Goal: Task Accomplishment & Management: Manage account settings

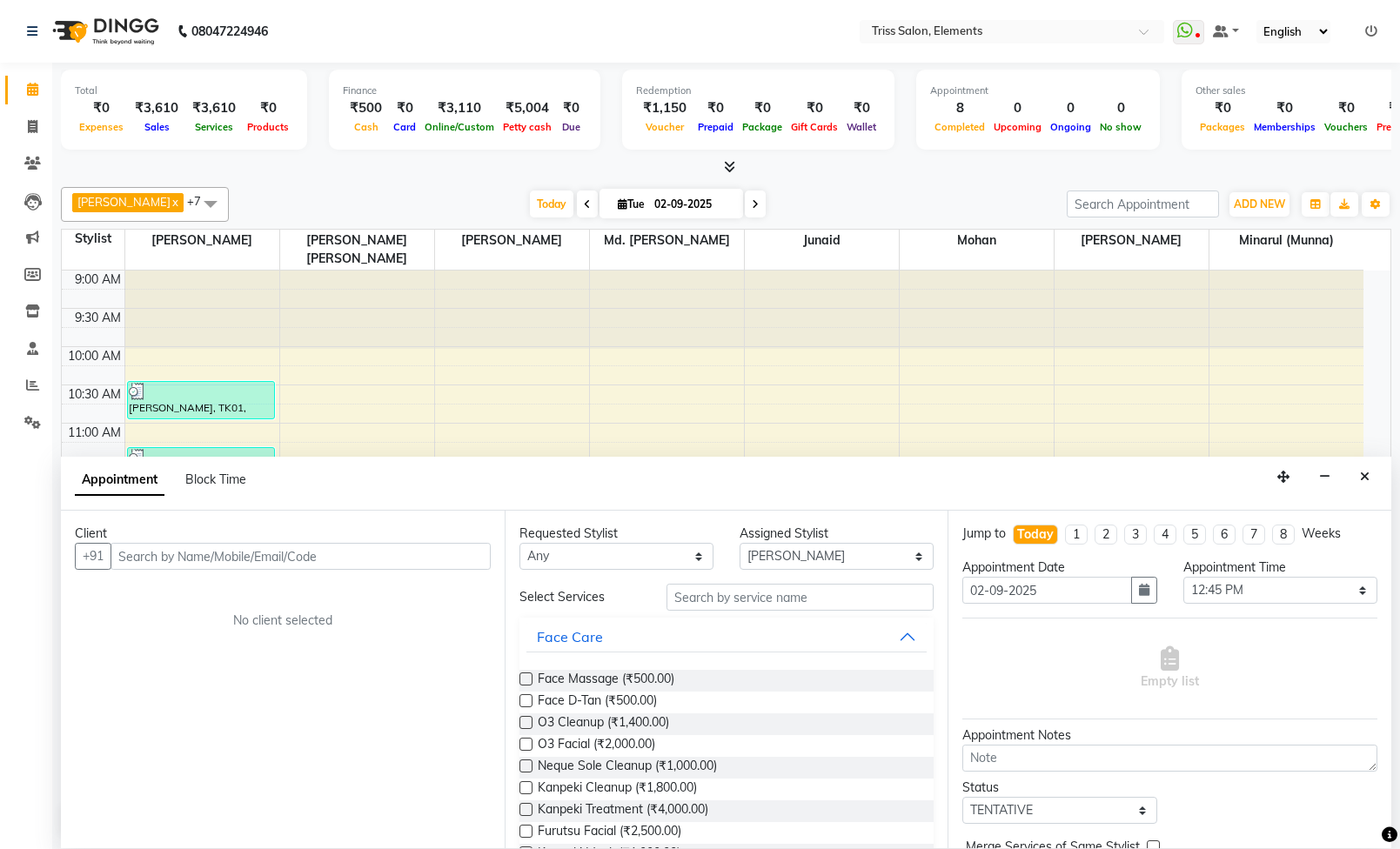
select select "66361"
select select "765"
select select "tentative"
click at [675, 508] on app-booking "Appointment Block Time Client +91 No client selected Requested Stylist Any [PER…" at bounding box center [726, 652] width 1330 height 391
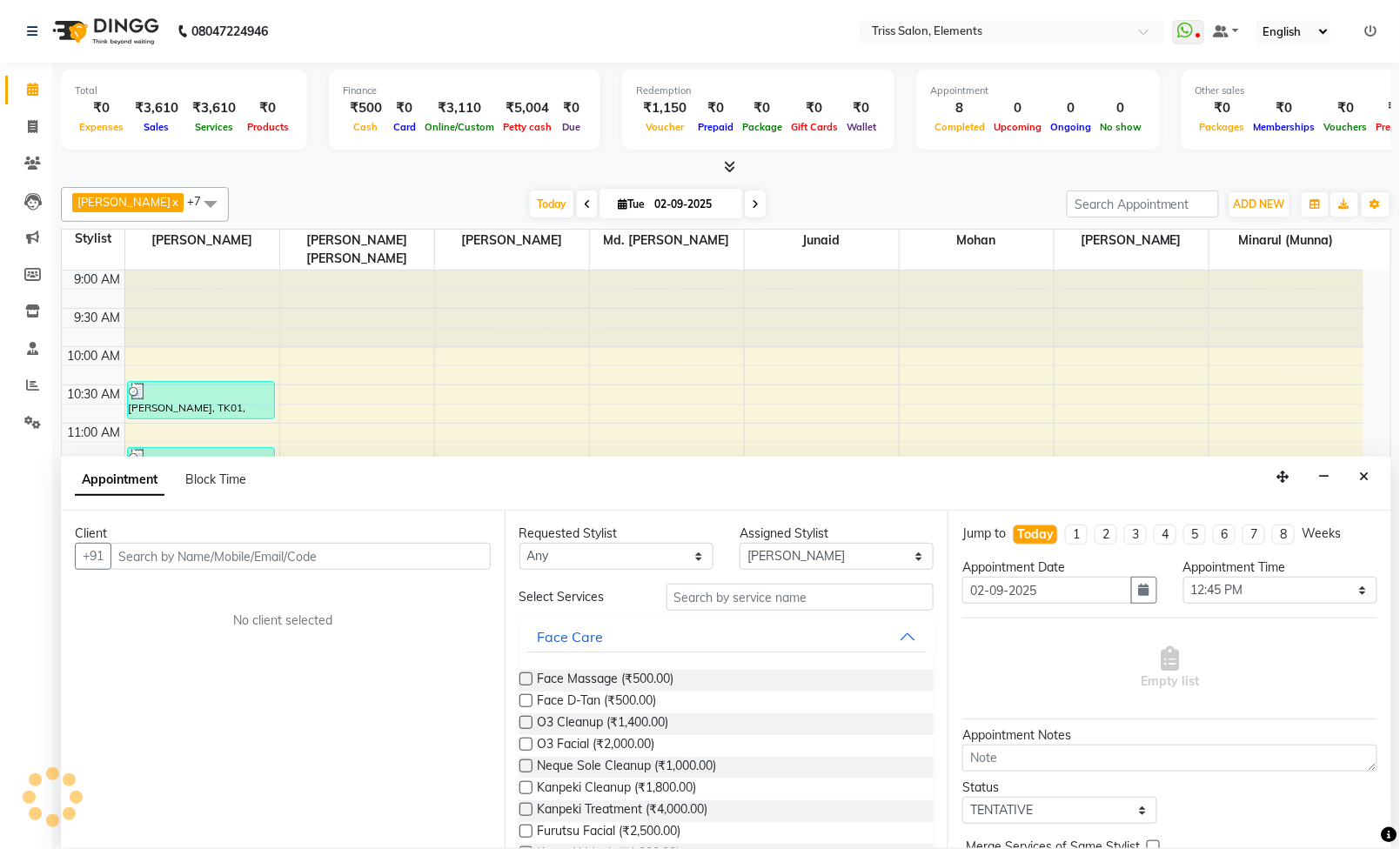
scroll to position [0, 0]
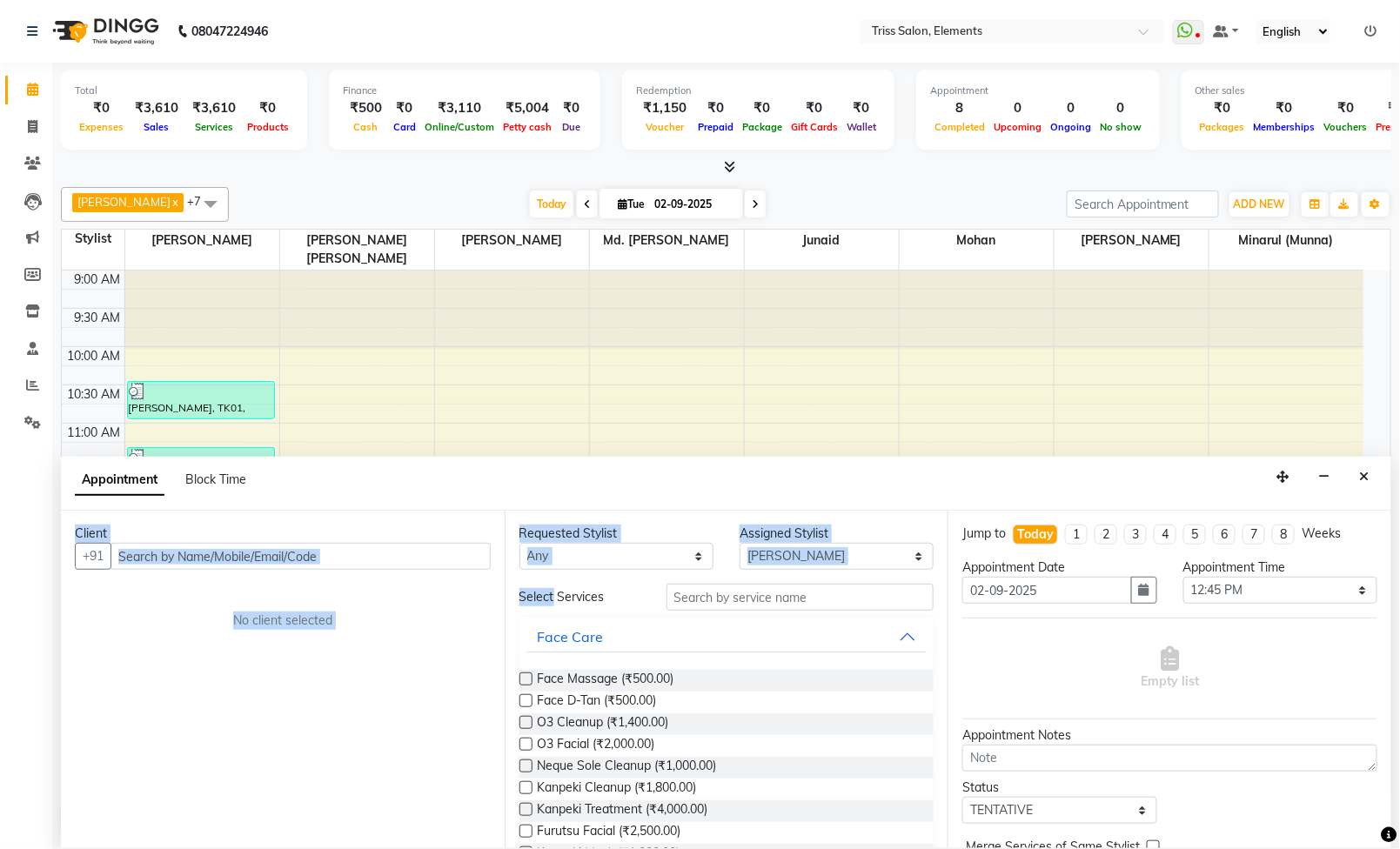
click at [559, 270] on div at bounding box center [512, 309] width 154 height 78
click at [12, 150] on link "Clients" at bounding box center [26, 164] width 41 height 29
click at [25, 117] on span at bounding box center [33, 127] width 31 height 20
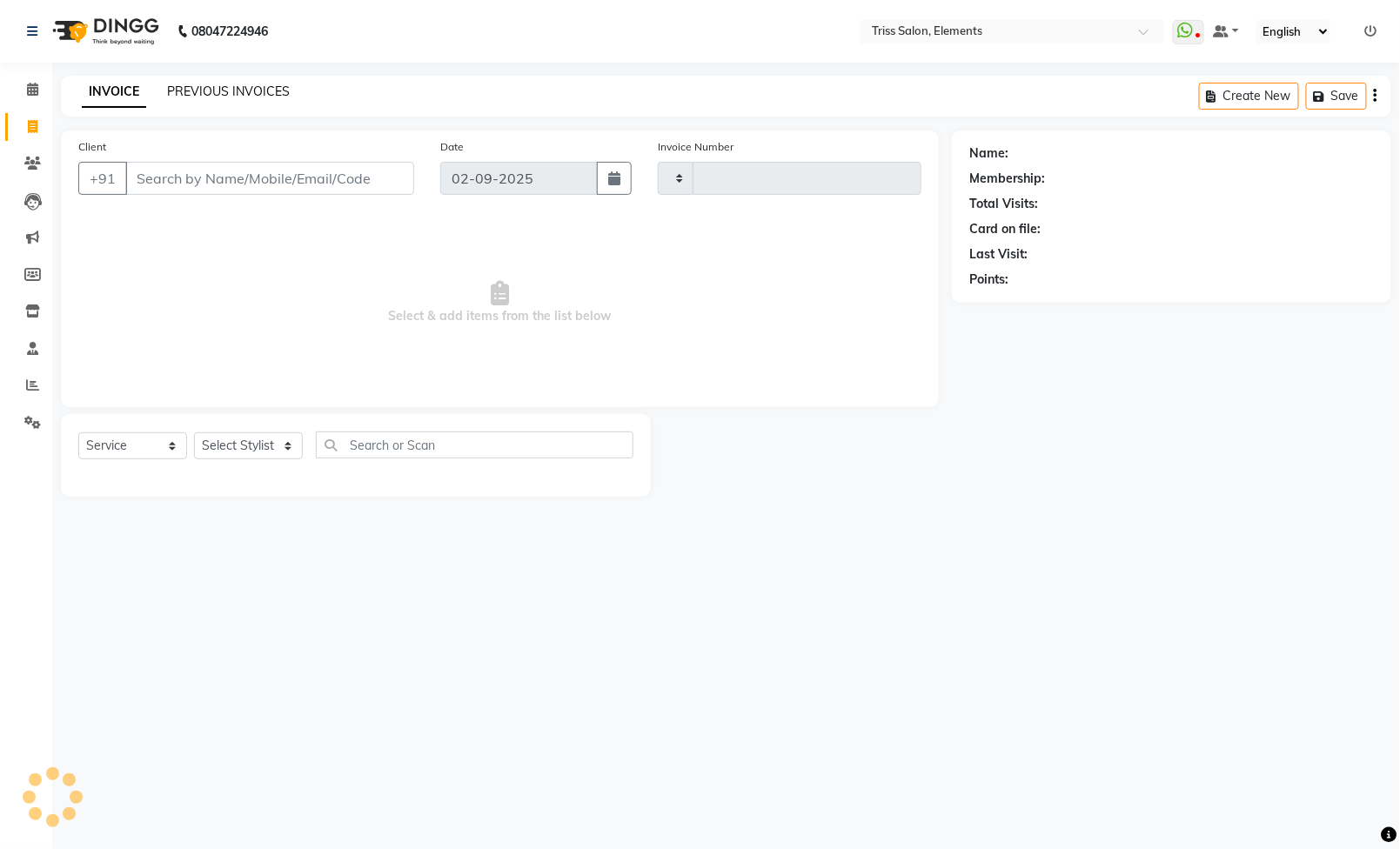
click at [241, 93] on link "PREVIOUS INVOICES" at bounding box center [228, 92] width 122 height 16
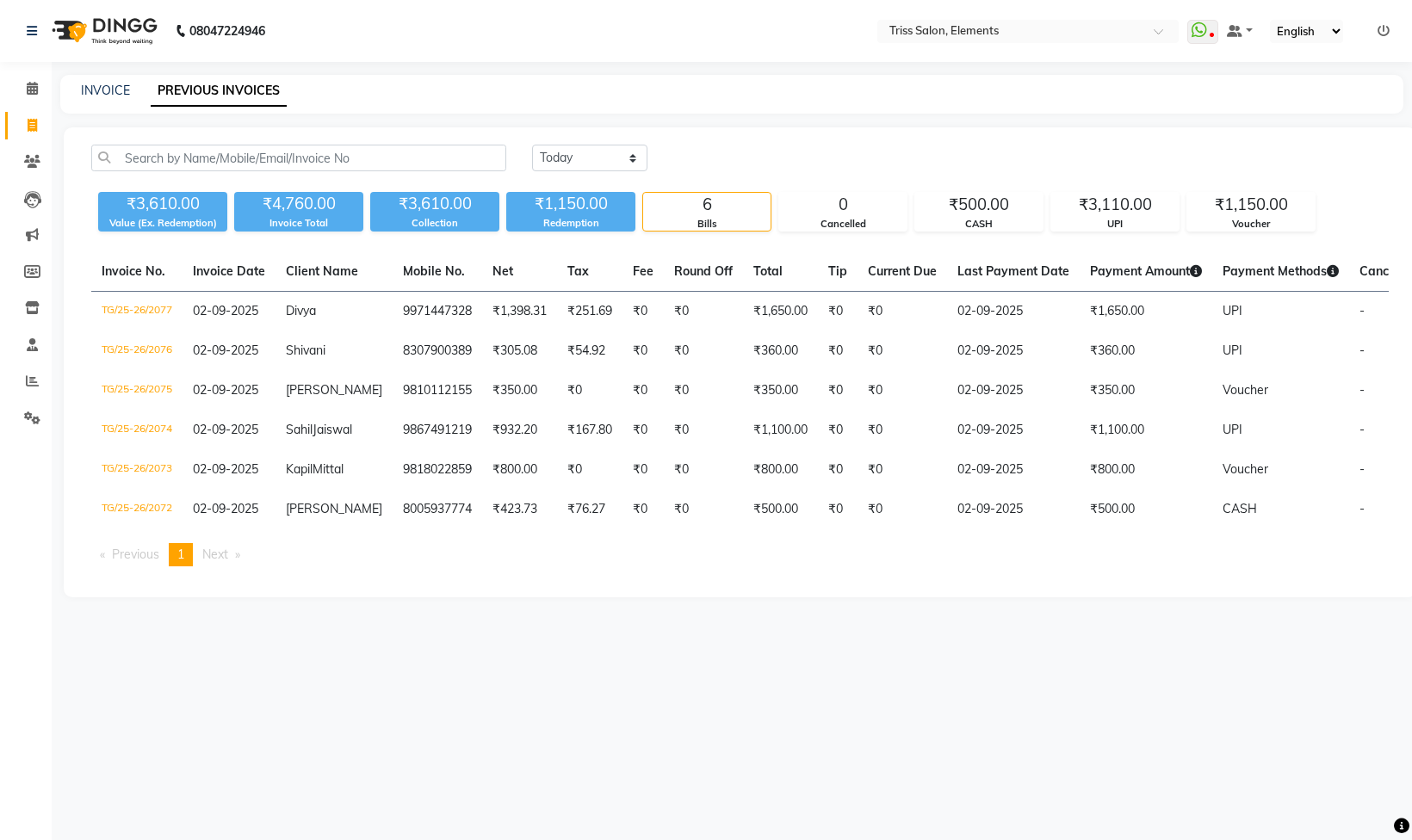
click at [97, 36] on img at bounding box center [102, 30] width 118 height 48
